Goal: Check status

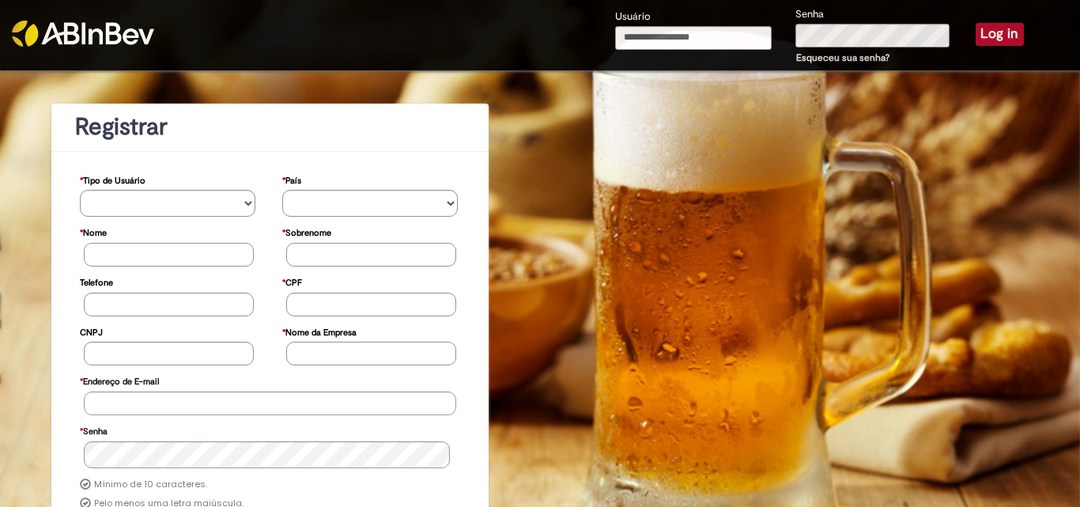
click at [653, 36] on input "Usuário" at bounding box center [693, 38] width 157 height 24
type input "**********"
